Goal: Transaction & Acquisition: Purchase product/service

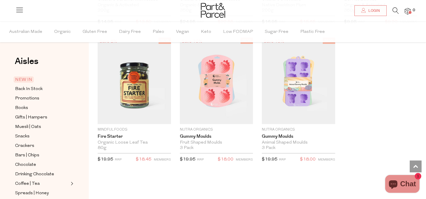
scroll to position [1295, 0]
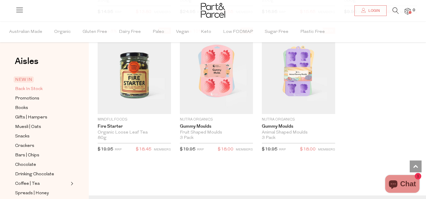
click at [36, 91] on span "Back In Stock" at bounding box center [29, 89] width 28 height 7
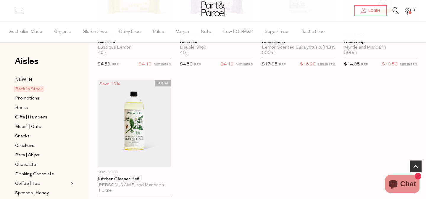
scroll to position [248, 0]
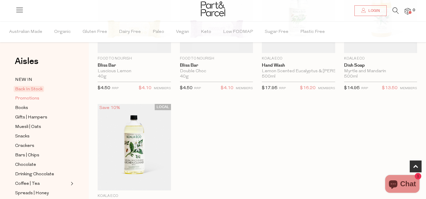
click at [33, 98] on span "Promotions" at bounding box center [27, 98] width 24 height 7
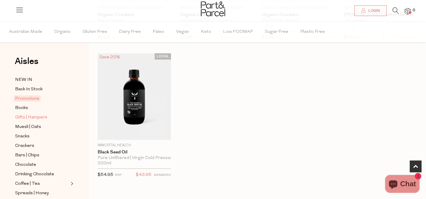
scroll to position [34, 0]
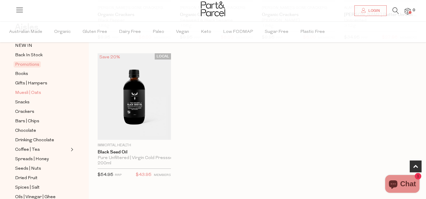
click at [22, 93] on span "Muesli | Oats" at bounding box center [28, 92] width 26 height 7
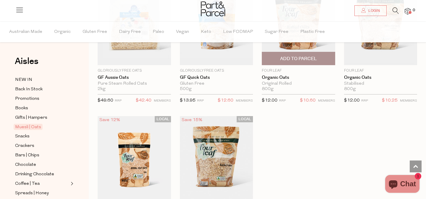
scroll to position [1501, 0]
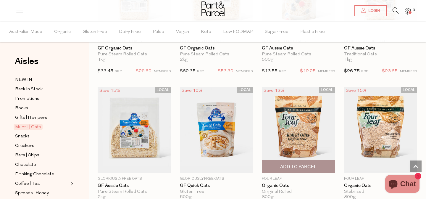
click at [302, 161] on span "Add To Parcel" at bounding box center [299, 166] width 70 height 13
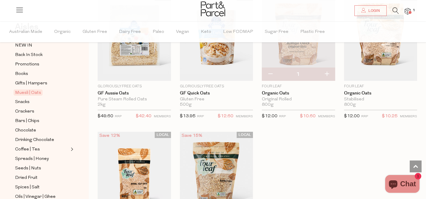
scroll to position [73, 0]
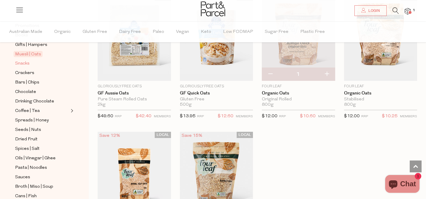
click at [27, 63] on span "Snacks" at bounding box center [22, 63] width 14 height 7
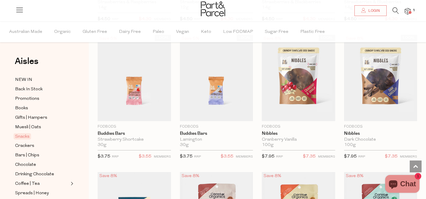
scroll to position [848, 0]
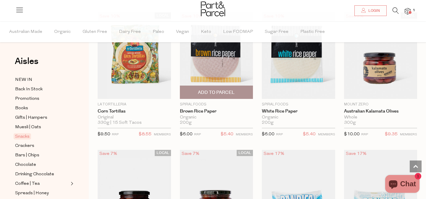
scroll to position [2126, 0]
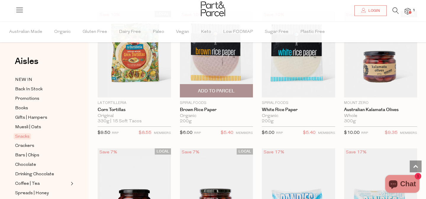
click at [216, 88] on span "Add To Parcel" at bounding box center [216, 91] width 37 height 6
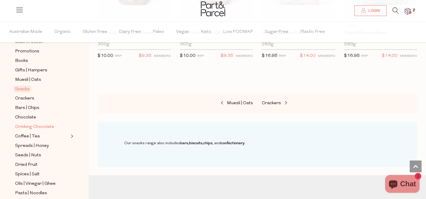
scroll to position [52, 0]
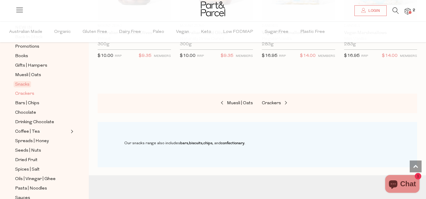
drag, startPoint x: 25, startPoint y: 94, endPoint x: 31, endPoint y: 93, distance: 5.7
click at [25, 94] on span "Crackers" at bounding box center [24, 93] width 19 height 7
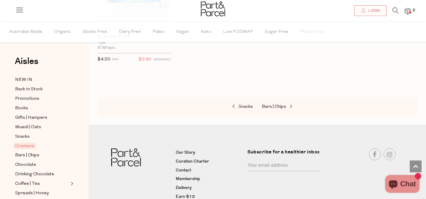
scroll to position [1381, 0]
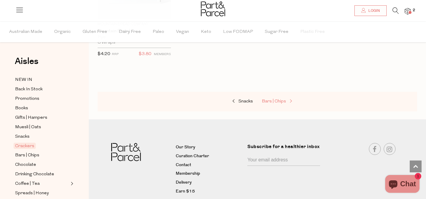
click at [283, 100] on span "Bars | Chips" at bounding box center [274, 101] width 24 height 4
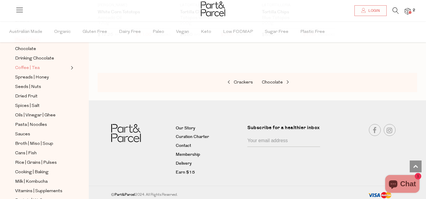
scroll to position [76, 0]
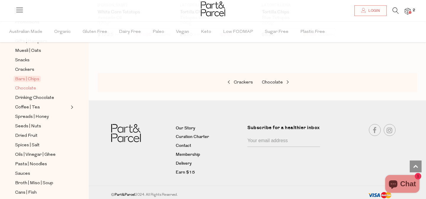
click at [33, 87] on span "Chocolate" at bounding box center [25, 88] width 21 height 7
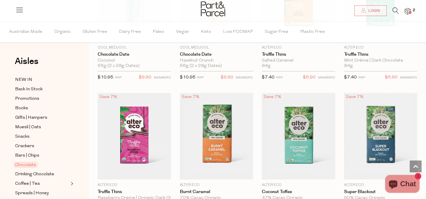
scroll to position [596, 0]
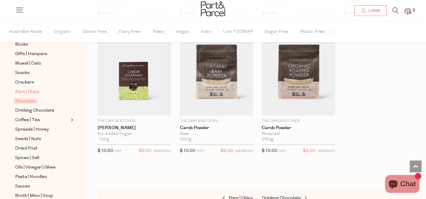
scroll to position [64, 0]
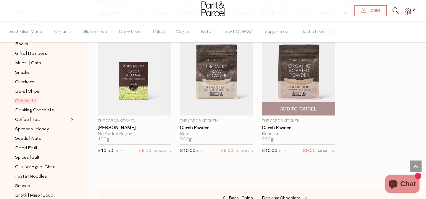
click at [322, 106] on span "Add To Parcel" at bounding box center [299, 108] width 70 height 13
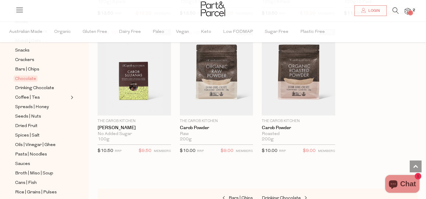
scroll to position [91, 0]
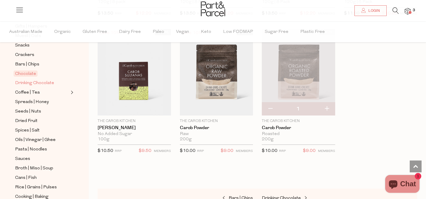
click at [39, 82] on span "Drinking Chocolate" at bounding box center [34, 83] width 39 height 7
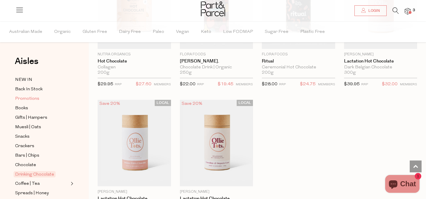
scroll to position [107, 0]
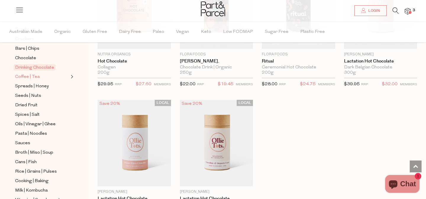
click at [40, 79] on link "Coffee | Tea" at bounding box center [42, 76] width 54 height 7
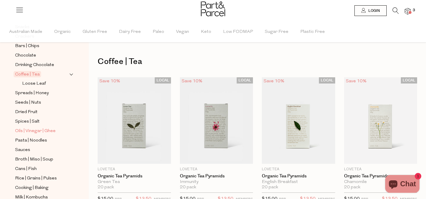
scroll to position [44, 0]
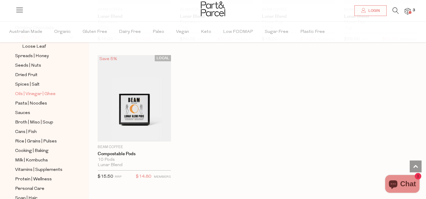
scroll to position [150, 0]
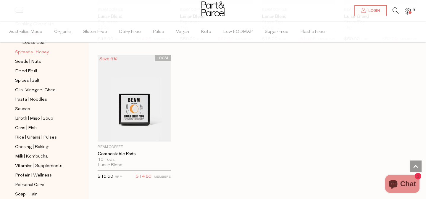
click at [43, 53] on span "Spreads | Honey" at bounding box center [32, 52] width 34 height 7
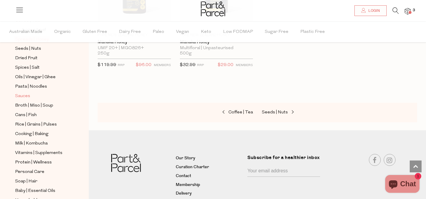
scroll to position [164, 0]
click at [31, 49] on span "Seeds | Nuts" at bounding box center [28, 48] width 26 height 7
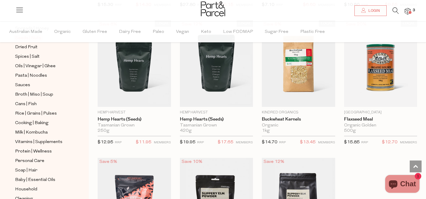
scroll to position [175, 0]
drag, startPoint x: 41, startPoint y: 58, endPoint x: 51, endPoint y: 58, distance: 9.5
click at [41, 58] on link "Spices | Salt" at bounding box center [42, 56] width 54 height 7
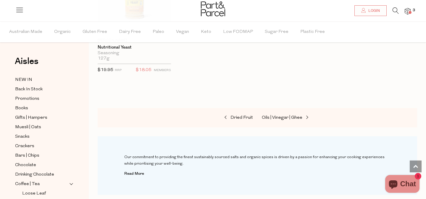
scroll to position [2074, 0]
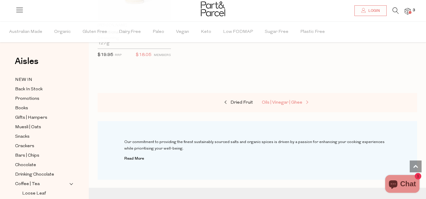
click at [295, 99] on link "Oils | Vinegar | Ghee" at bounding box center [291, 103] width 59 height 8
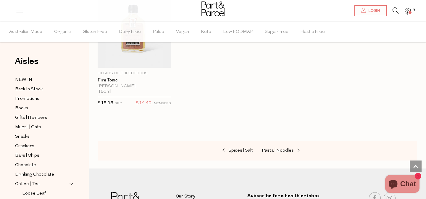
scroll to position [1608, 0]
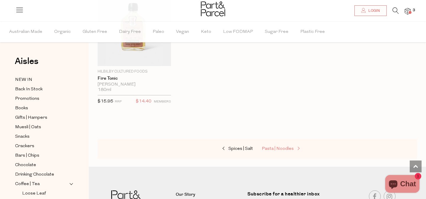
click at [271, 147] on span "Pasta | Noodles" at bounding box center [278, 148] width 32 height 4
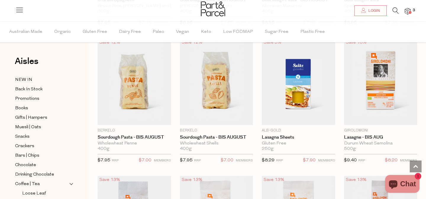
scroll to position [587, 0]
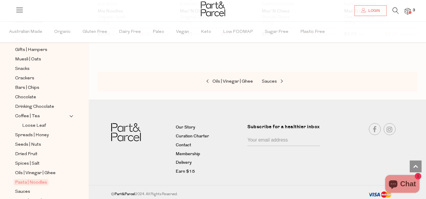
scroll to position [130, 0]
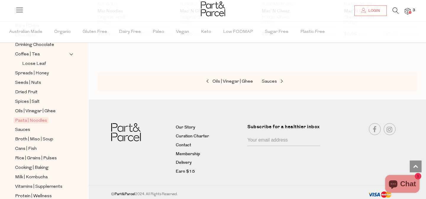
click at [261, 77] on div "Oils | Vinegar | Ghee Sauces" at bounding box center [258, 82] width 320 height 20
click at [267, 84] on div "Oils | Vinegar | Ghee Sauces" at bounding box center [258, 82] width 320 height 20
click at [275, 79] on span "Sauces" at bounding box center [269, 81] width 15 height 4
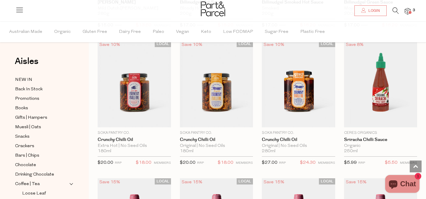
scroll to position [860, 0]
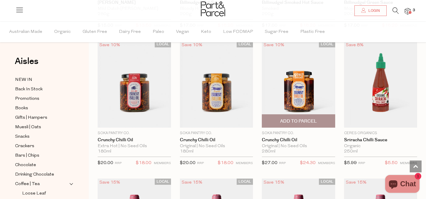
click at [307, 120] on span "Add To Parcel" at bounding box center [298, 121] width 37 height 6
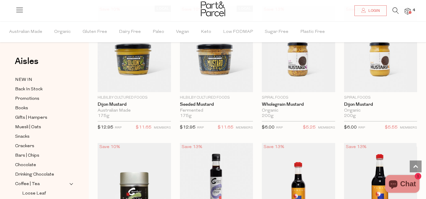
scroll to position [1444, 0]
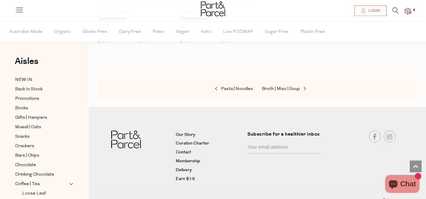
scroll to position [2355, 0]
click at [289, 85] on link "Broth | Miso | Soup" at bounding box center [291, 89] width 59 height 8
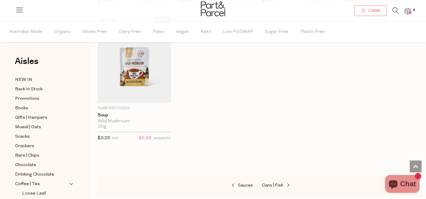
scroll to position [1232, 0]
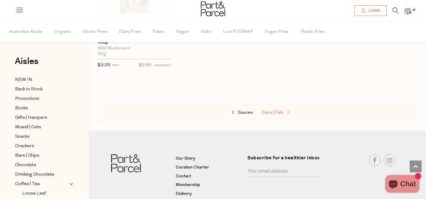
click at [275, 110] on span "Cans | Fish" at bounding box center [273, 112] width 22 height 4
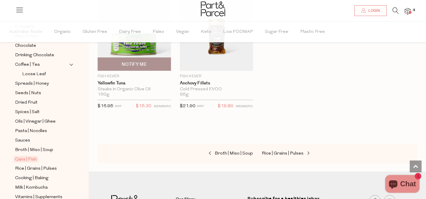
scroll to position [948, 0]
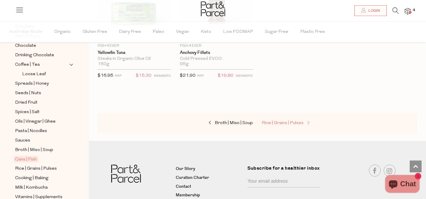
click at [275, 122] on span "Rice | Grains | Pulses" at bounding box center [283, 123] width 42 height 4
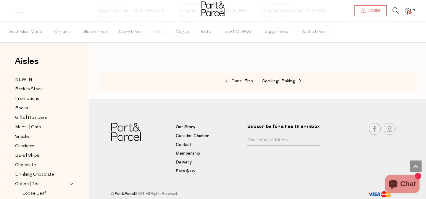
scroll to position [1401, 0]
click at [285, 80] on span "Cooking | Baking" at bounding box center [278, 81] width 33 height 4
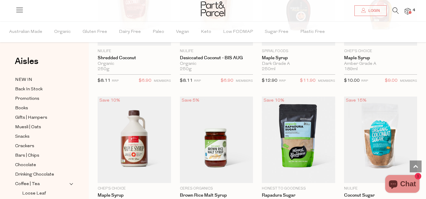
scroll to position [1267, 0]
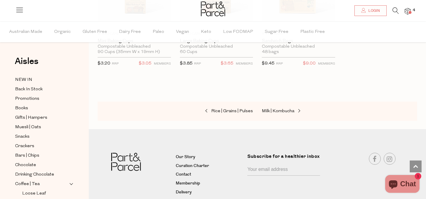
scroll to position [2884, 0]
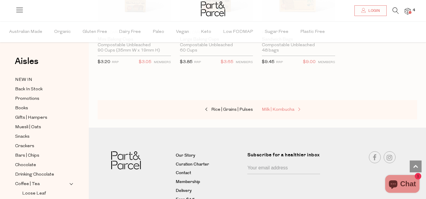
click at [279, 107] on span "Milk | Kombucha" at bounding box center [278, 109] width 33 height 4
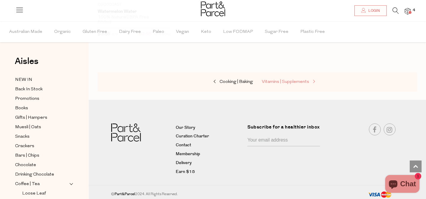
click at [293, 80] on span "Vitamins | Supplements" at bounding box center [285, 82] width 47 height 4
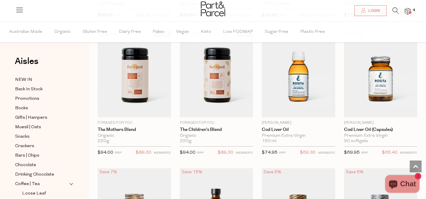
scroll to position [1300, 0]
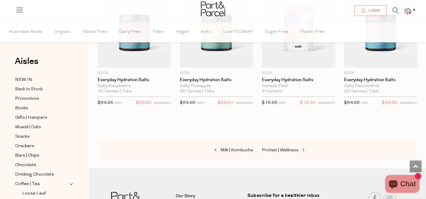
scroll to position [1950, 0]
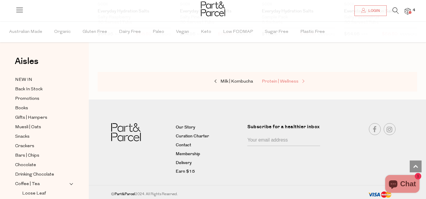
click at [290, 78] on link "Protein | Wellness" at bounding box center [291, 82] width 59 height 8
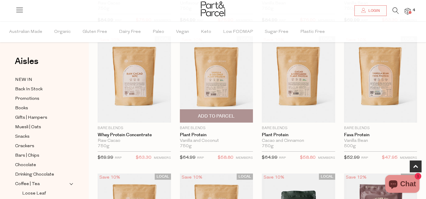
scroll to position [191, 0]
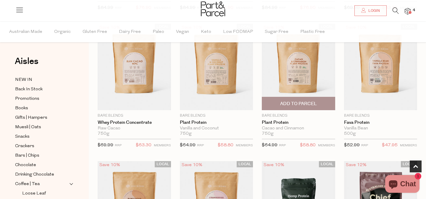
click at [296, 103] on span "Add To Parcel" at bounding box center [298, 104] width 37 height 6
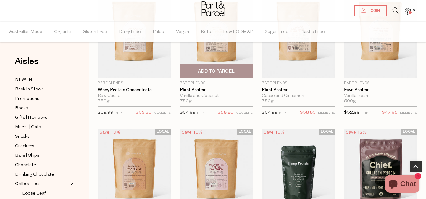
scroll to position [288, 0]
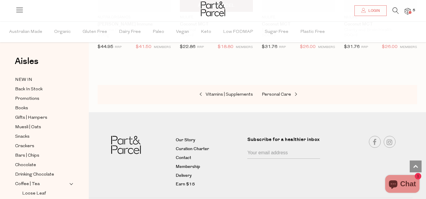
scroll to position [2625, 0]
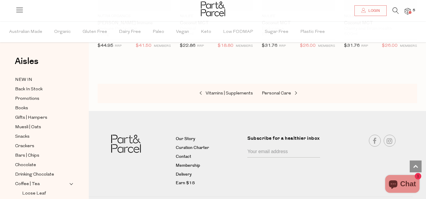
click at [274, 94] on div "Vitamins | Supplements Personal Care" at bounding box center [258, 94] width 320 height 20
click at [275, 91] on span "Personal Care" at bounding box center [276, 93] width 29 height 4
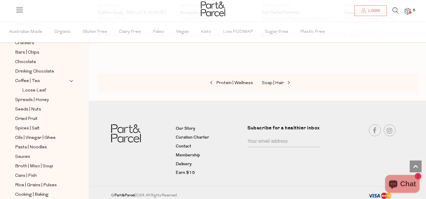
scroll to position [213, 0]
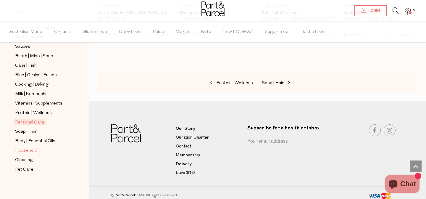
click at [33, 151] on span "Household" at bounding box center [26, 150] width 22 height 7
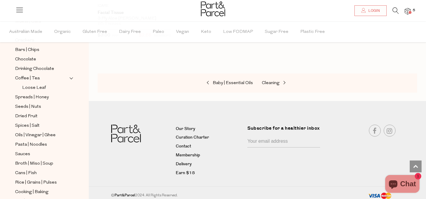
scroll to position [213, 0]
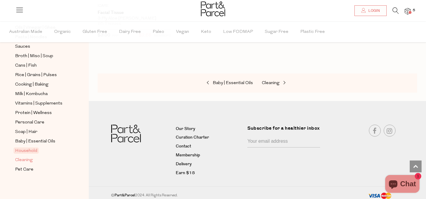
click at [29, 159] on span "Cleaning" at bounding box center [24, 160] width 18 height 7
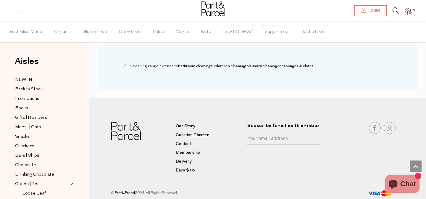
click at [408, 11] on img at bounding box center [408, 11] width 6 height 7
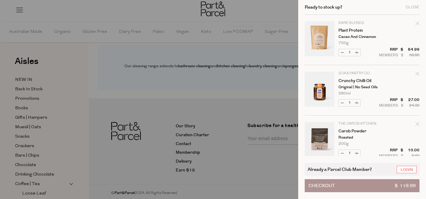
click at [417, 124] on icon "Remove Carob Powder" at bounding box center [417, 124] width 4 height 4
type input "Add Membership"
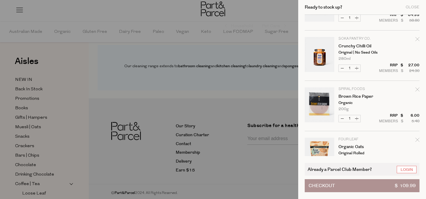
scroll to position [41, 0]
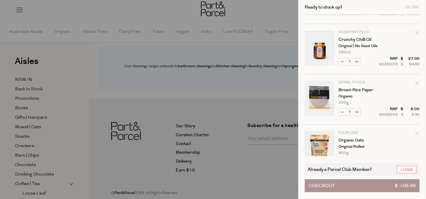
click at [418, 82] on icon "Remove Brown Rice Paper" at bounding box center [417, 83] width 4 height 4
type input "Add Membership"
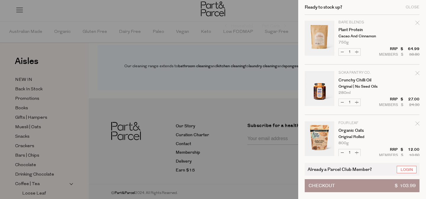
scroll to position [3, 0]
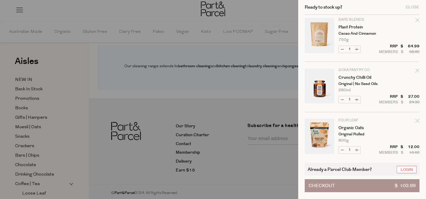
click at [417, 122] on icon "Remove Organic Oats" at bounding box center [417, 121] width 4 height 4
type input "Add Membership"
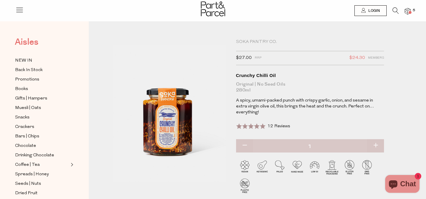
click at [30, 42] on span "Aisles" at bounding box center [27, 42] width 24 height 13
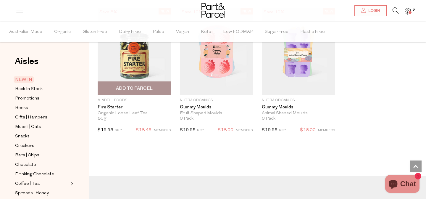
scroll to position [1265, 0]
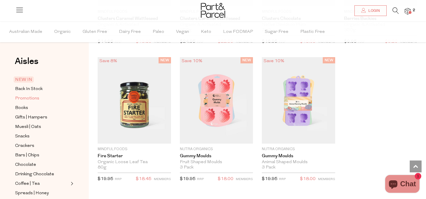
click at [29, 100] on span "Promotions" at bounding box center [27, 98] width 24 height 7
